Goal: Information Seeking & Learning: Learn about a topic

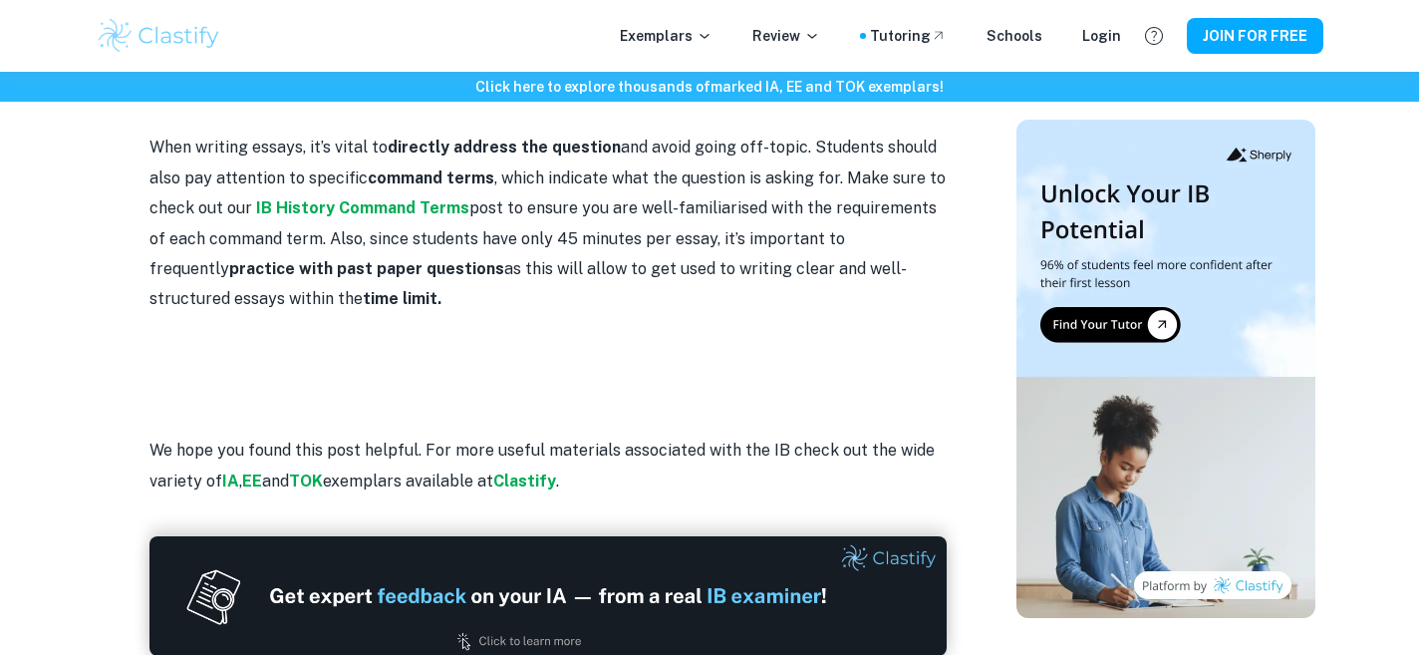
scroll to position [2311, 0]
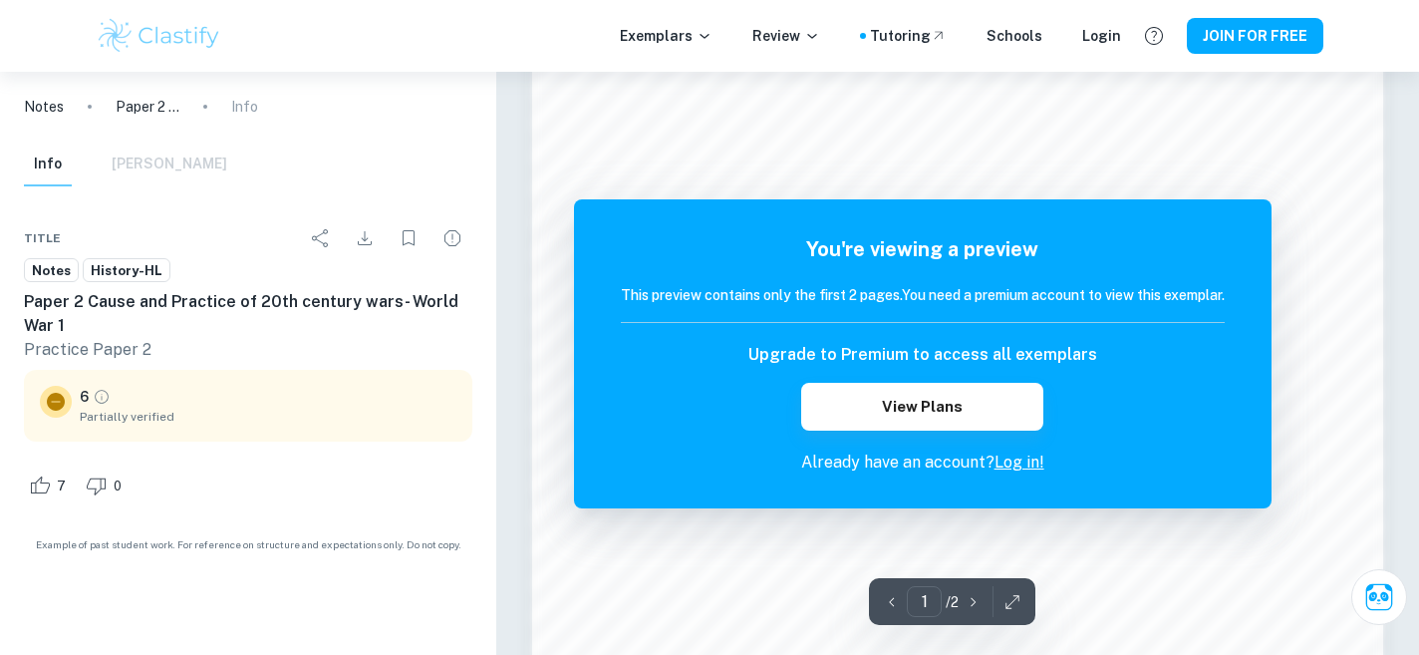
scroll to position [1992, 0]
